Goal: Use online tool/utility: Utilize a website feature to perform a specific function

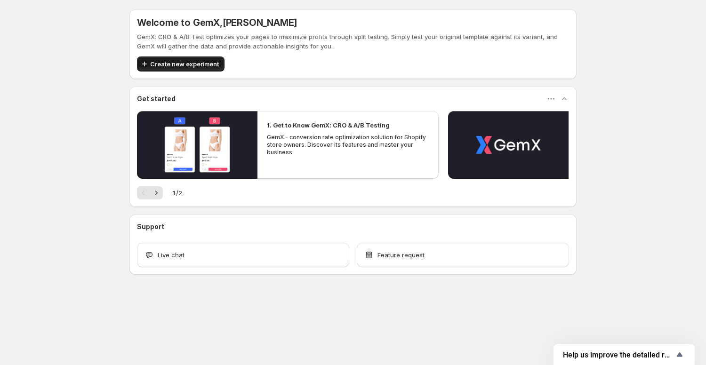
click at [172, 63] on span "Create new experiment" at bounding box center [184, 63] width 69 height 9
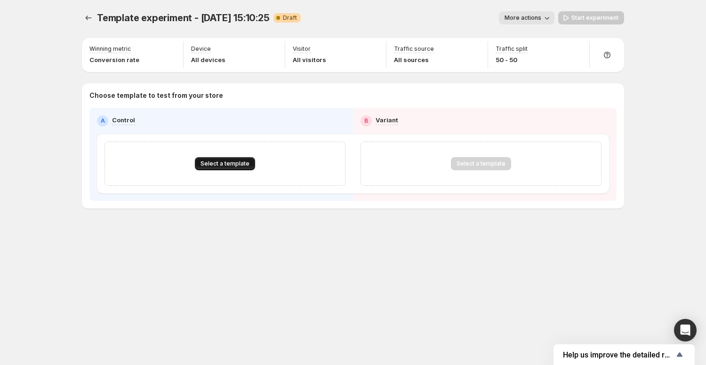
click at [242, 160] on button "Select a template" at bounding box center [225, 163] width 60 height 13
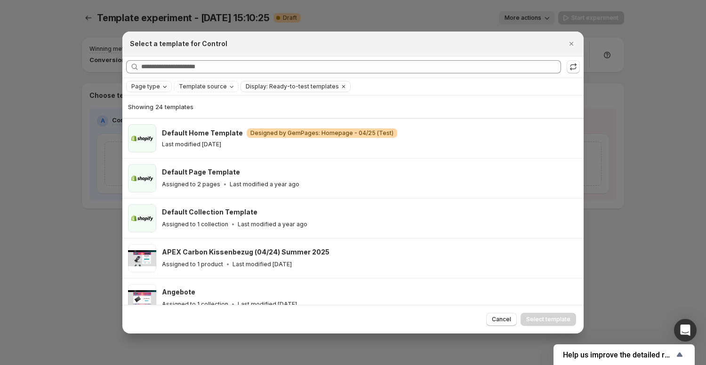
click at [158, 83] on span "Page type" at bounding box center [145, 87] width 29 height 8
click at [149, 125] on span "Product page" at bounding box center [164, 127] width 40 height 8
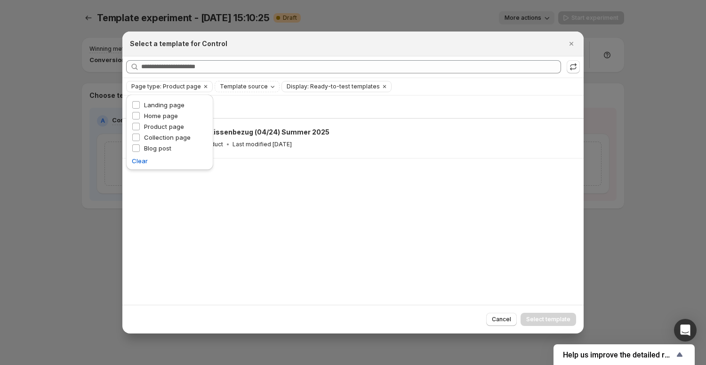
click at [243, 103] on div "Showing 1 template" at bounding box center [353, 106] width 450 height 9
click at [269, 87] on icon "Template source" at bounding box center [273, 87] width 8 height 8
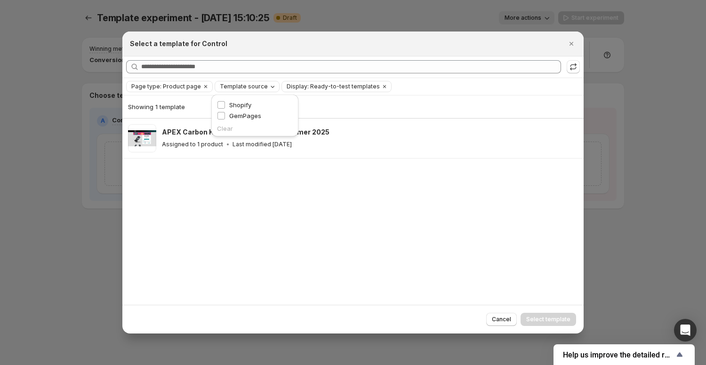
click at [269, 87] on icon "Template source" at bounding box center [273, 87] width 8 height 8
click at [312, 85] on span "Display: Ready-to-test templates" at bounding box center [333, 87] width 93 height 8
click at [306, 107] on span "Ready-to-test templates" at bounding box center [328, 105] width 71 height 8
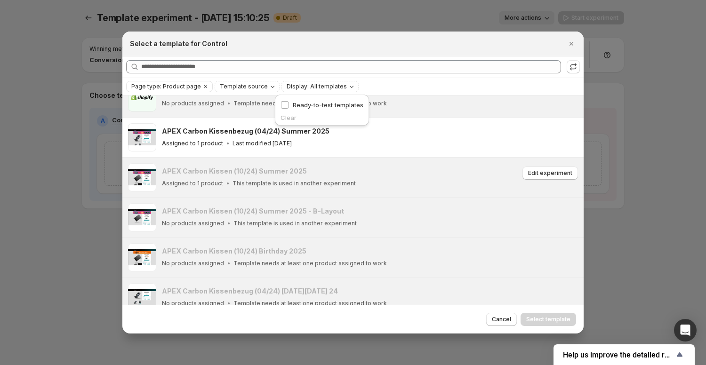
scroll to position [17, 0]
click at [300, 181] on p "This template is used in another experiment" at bounding box center [294, 185] width 123 height 8
click at [576, 41] on button "Close" at bounding box center [571, 43] width 13 height 13
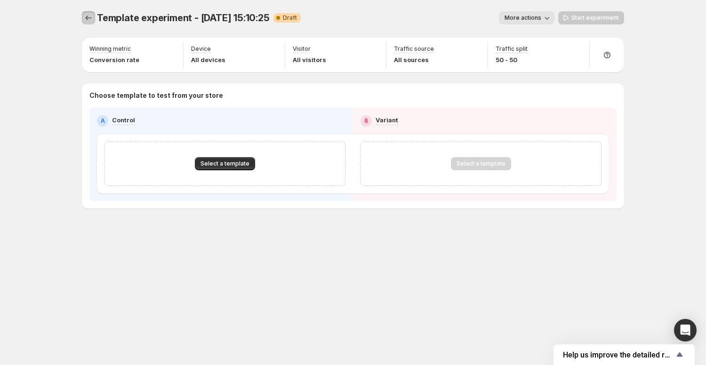
click at [85, 16] on icon "Experiments" at bounding box center [88, 17] width 9 height 9
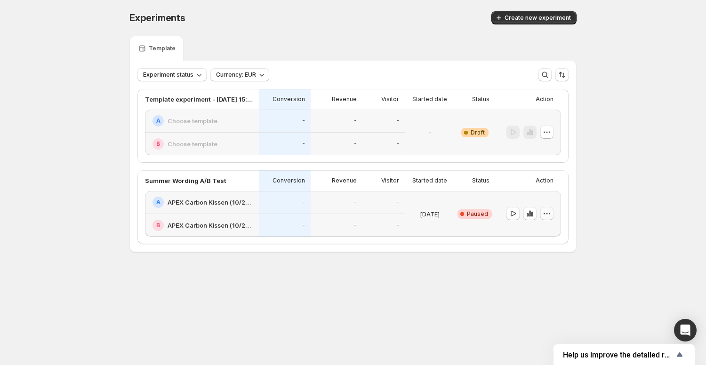
click at [544, 214] on icon "button" at bounding box center [544, 213] width 1 height 1
click at [555, 264] on span "End experiment" at bounding box center [554, 265] width 46 height 8
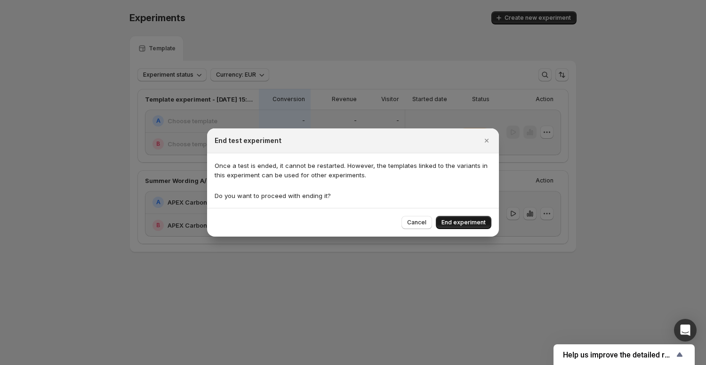
click at [468, 219] on span "End experiment" at bounding box center [464, 223] width 44 height 8
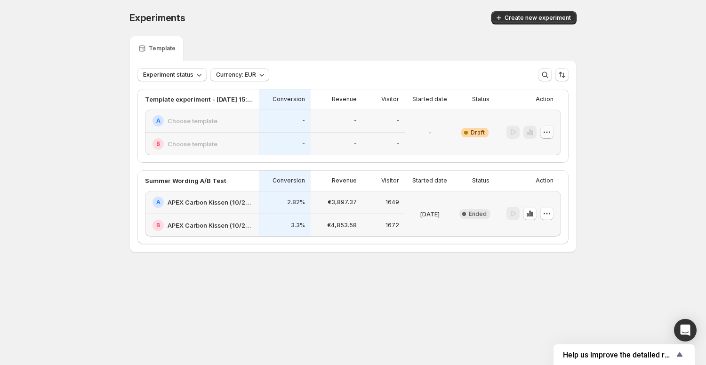
click at [548, 130] on icon "button" at bounding box center [546, 132] width 9 height 9
click at [204, 122] on h2 "Choose template" at bounding box center [193, 120] width 50 height 9
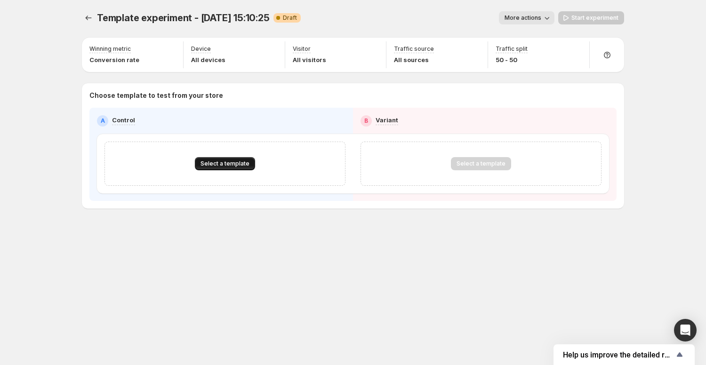
click at [228, 164] on span "Select a template" at bounding box center [225, 164] width 49 height 8
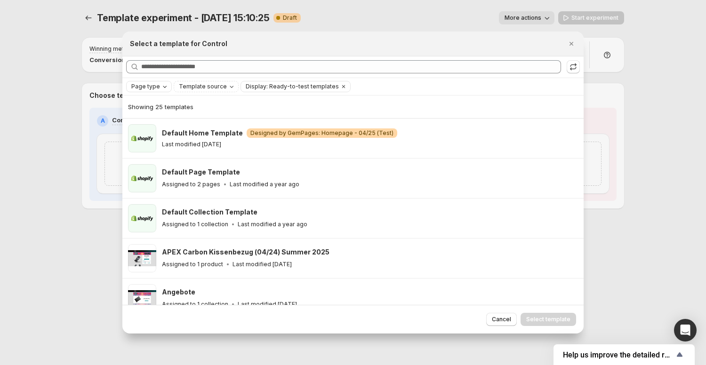
click at [164, 88] on icon "Page type" at bounding box center [165, 87] width 8 height 8
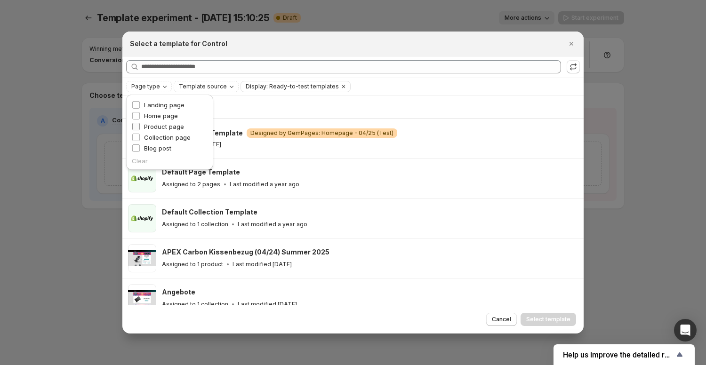
click at [165, 125] on span "Product page" at bounding box center [164, 127] width 40 height 8
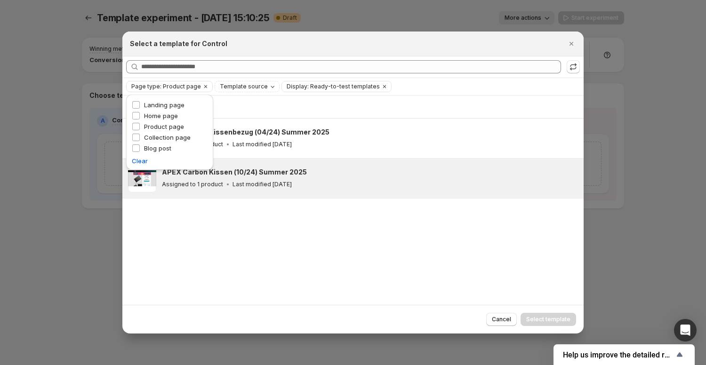
click at [311, 172] on div "APEX Carbon Kissen (10/24) Summer 2025" at bounding box center [368, 172] width 413 height 9
click at [568, 319] on span "Select template" at bounding box center [548, 320] width 44 height 8
